Goal: Task Accomplishment & Management: Manage account settings

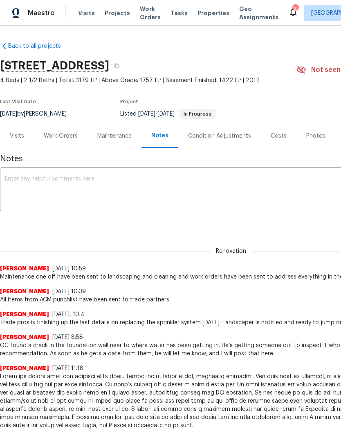
click at [59, 140] on div "Work Orders" at bounding box center [61, 136] width 34 height 8
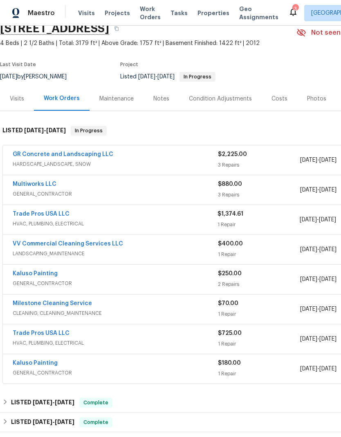
scroll to position [40, 0]
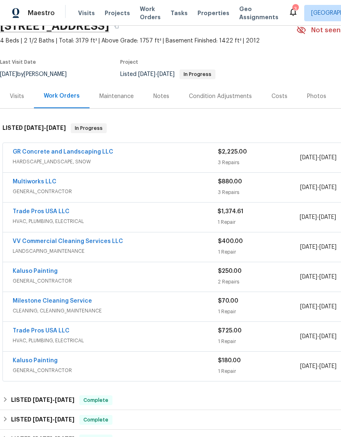
click at [54, 214] on link "Trade Pros USA LLC" at bounding box center [41, 212] width 57 height 6
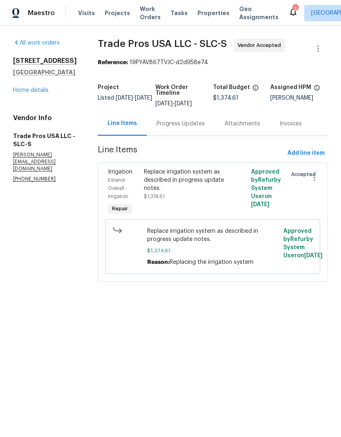
click at [179, 125] on div "Progress Updates" at bounding box center [180, 124] width 48 height 8
